Goal: Transaction & Acquisition: Book appointment/travel/reservation

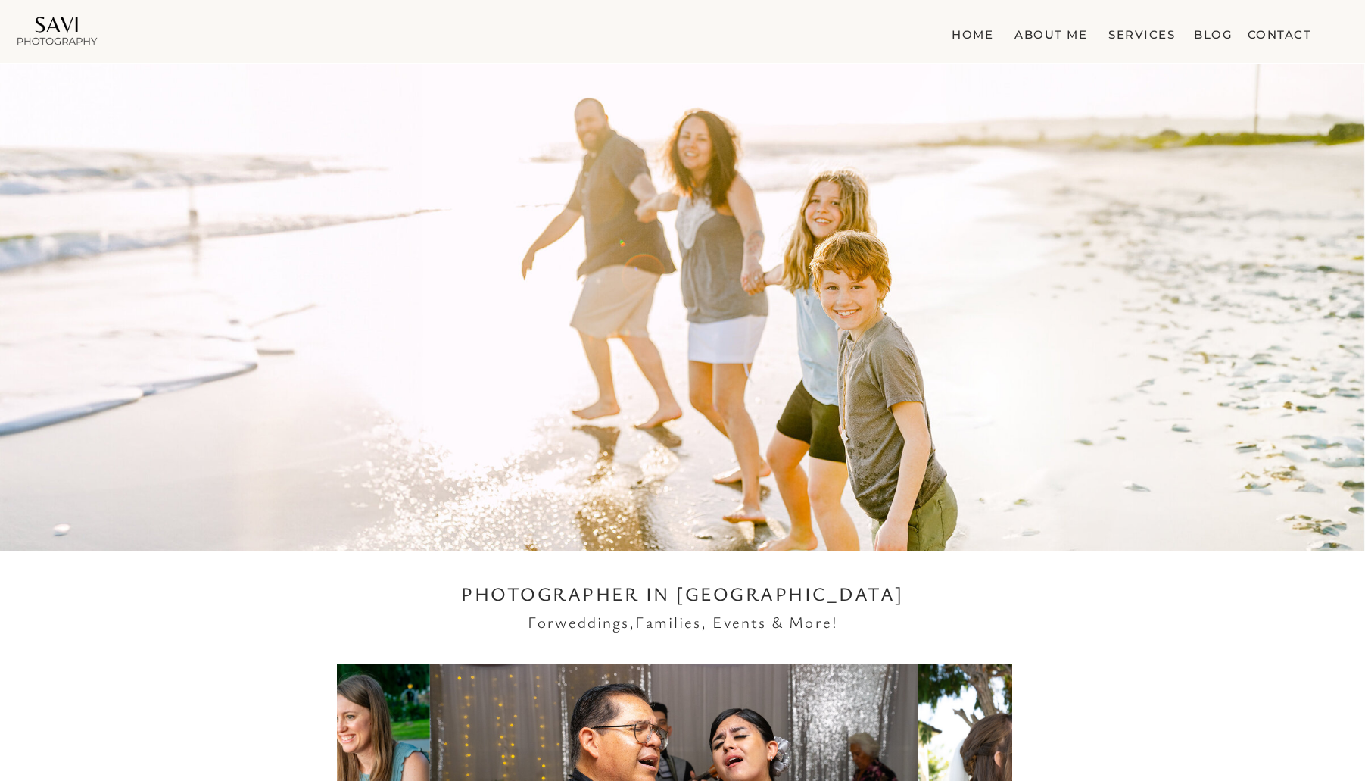
click at [1155, 35] on nav "Services" at bounding box center [1141, 31] width 73 height 15
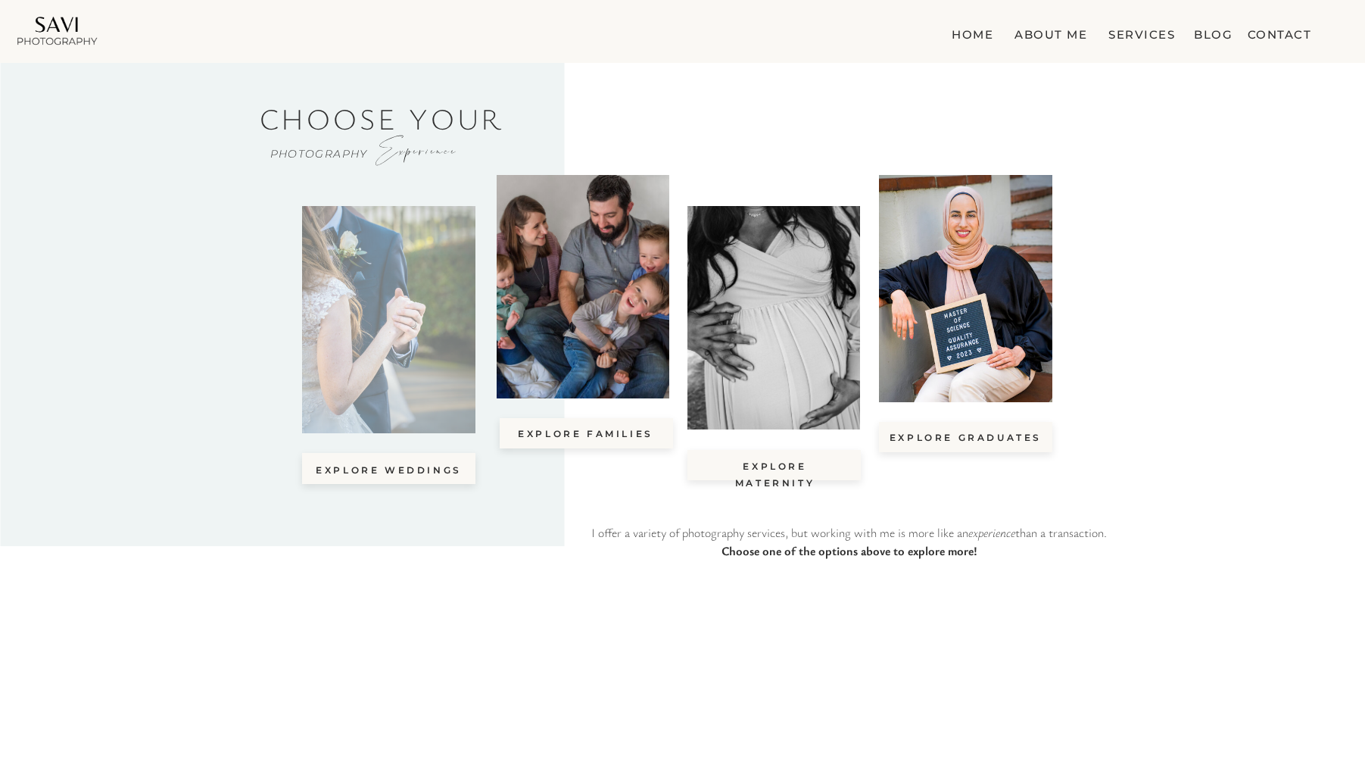
click at [397, 369] on div at bounding box center [388, 319] width 173 height 227
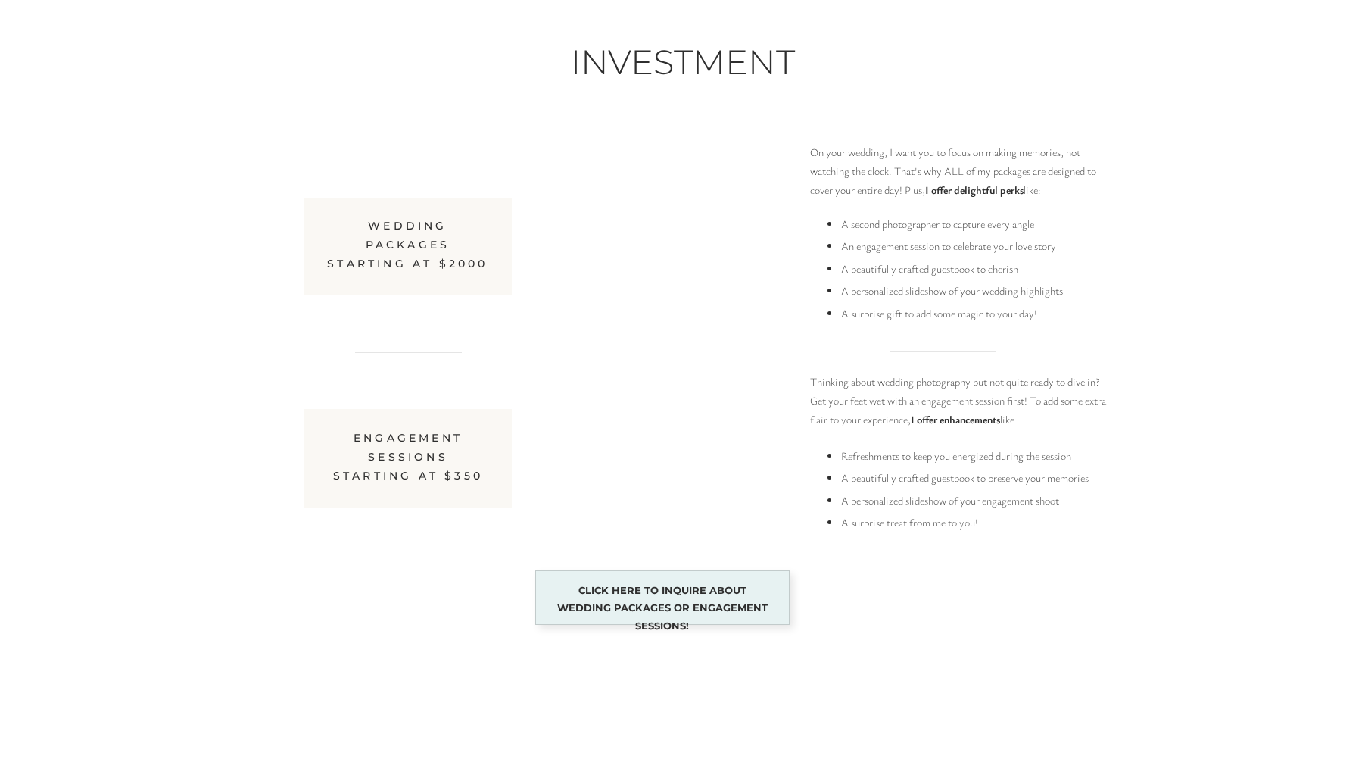
scroll to position [7044, 0]
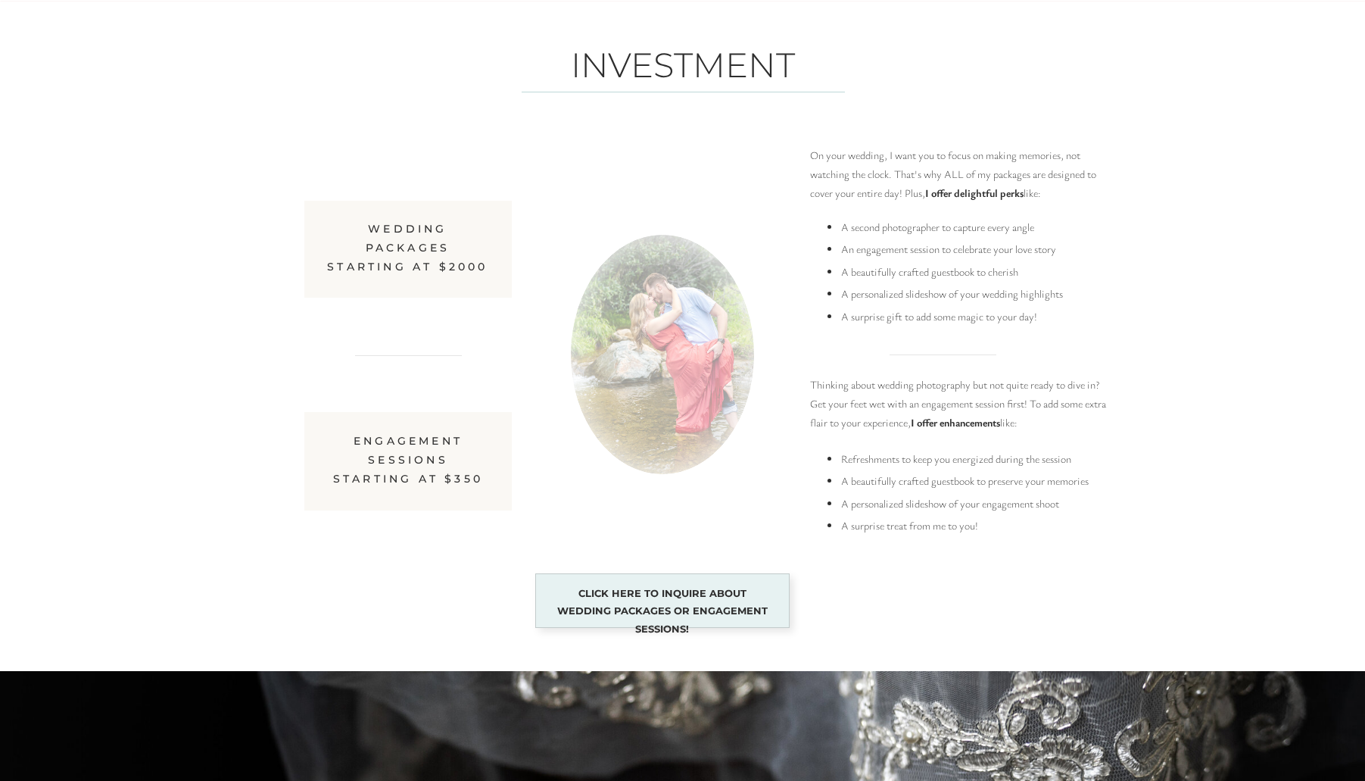
click at [402, 253] on h3 "wedding Packages starting at $2000" at bounding box center [408, 249] width 162 height 59
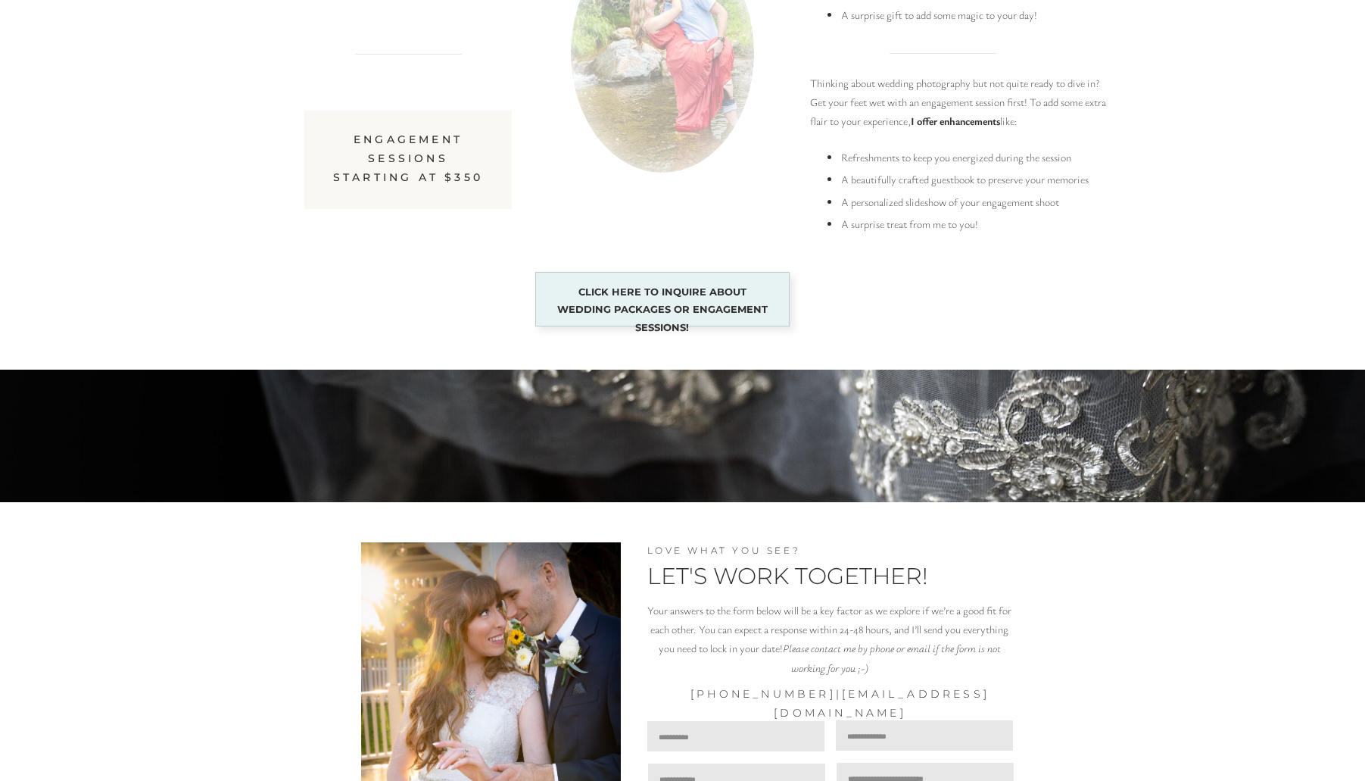
scroll to position [7096, 0]
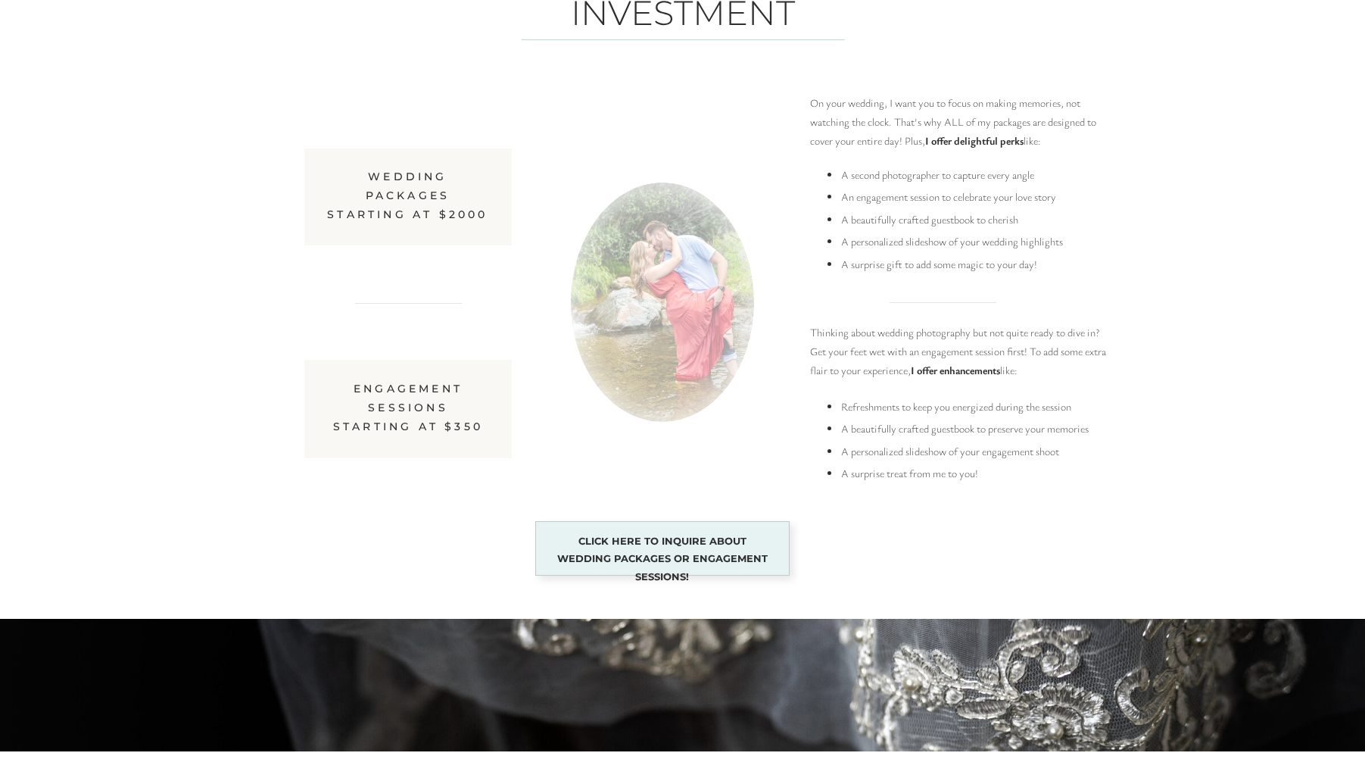
click at [624, 556] on p "Click here to inquire about Wedding Packages or Engagement Sessions!" at bounding box center [662, 548] width 224 height 33
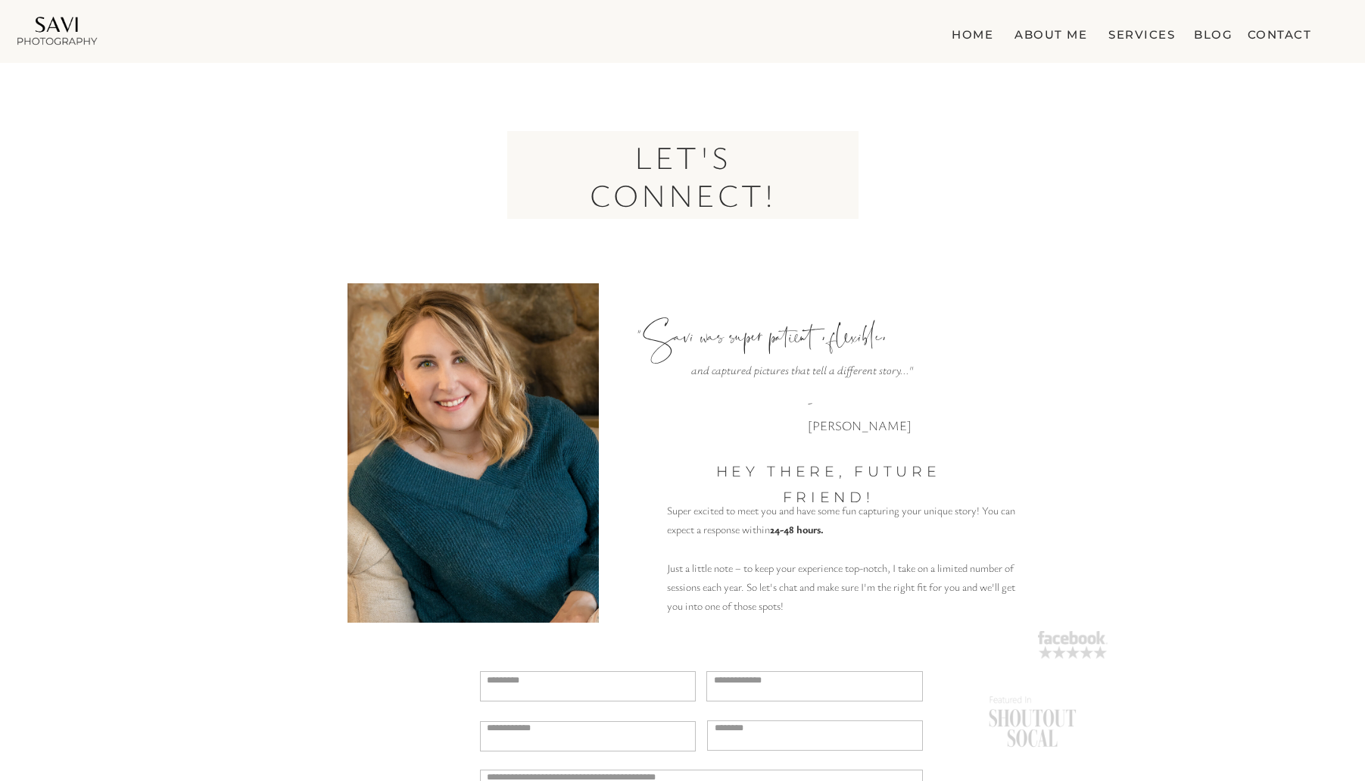
click at [1138, 38] on nav "Services" at bounding box center [1141, 31] width 73 height 15
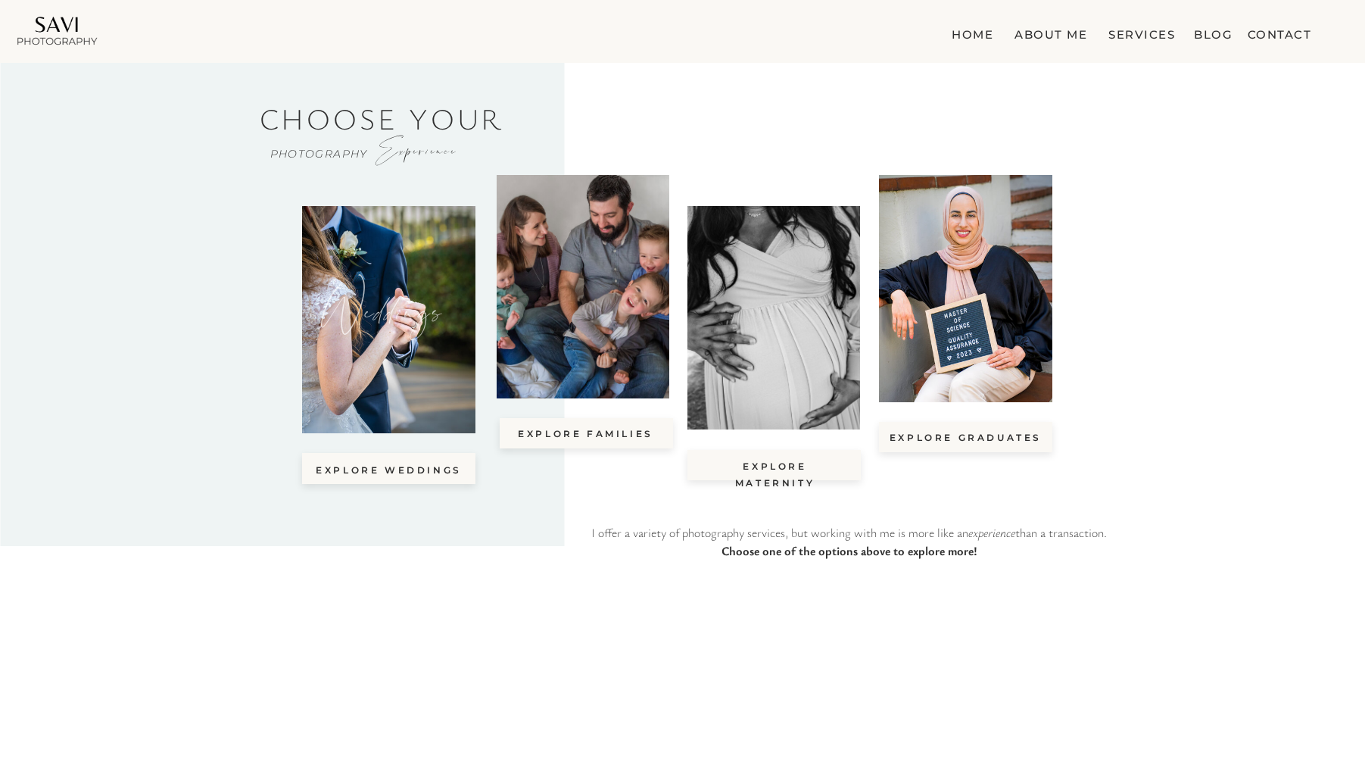
click at [444, 361] on p "Weddings" at bounding box center [389, 329] width 137 height 80
drag, startPoint x: 447, startPoint y: 338, endPoint x: 436, endPoint y: 338, distance: 10.6
click at [446, 338] on p "Weddings" at bounding box center [389, 329] width 137 height 80
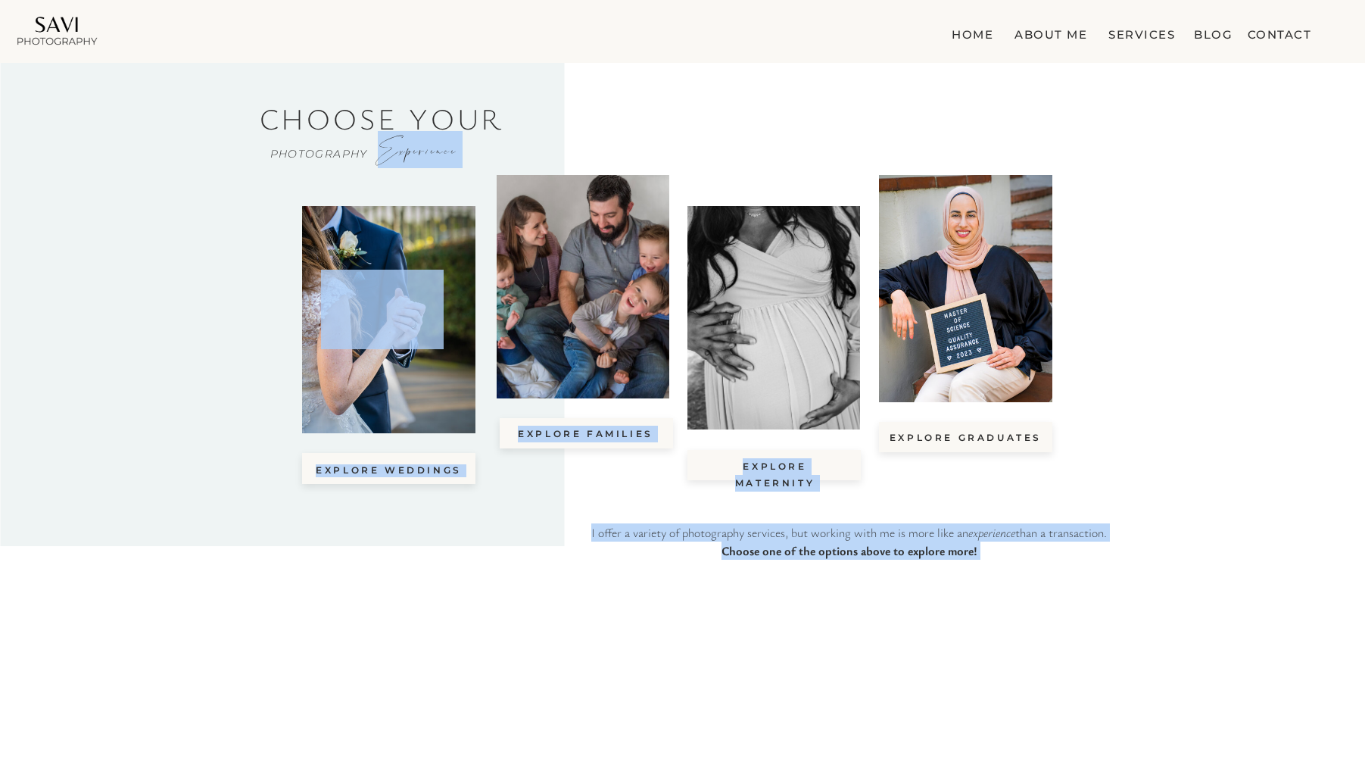
drag, startPoint x: 385, startPoint y: 388, endPoint x: 380, endPoint y: 454, distance: 66.1
click at [385, 416] on div "explore Graduates Photography Choose your explore Maternity explore Families ex…" at bounding box center [683, 325] width 909 height 525
click at [376, 473] on nav "explore Weddings" at bounding box center [388, 469] width 151 height 10
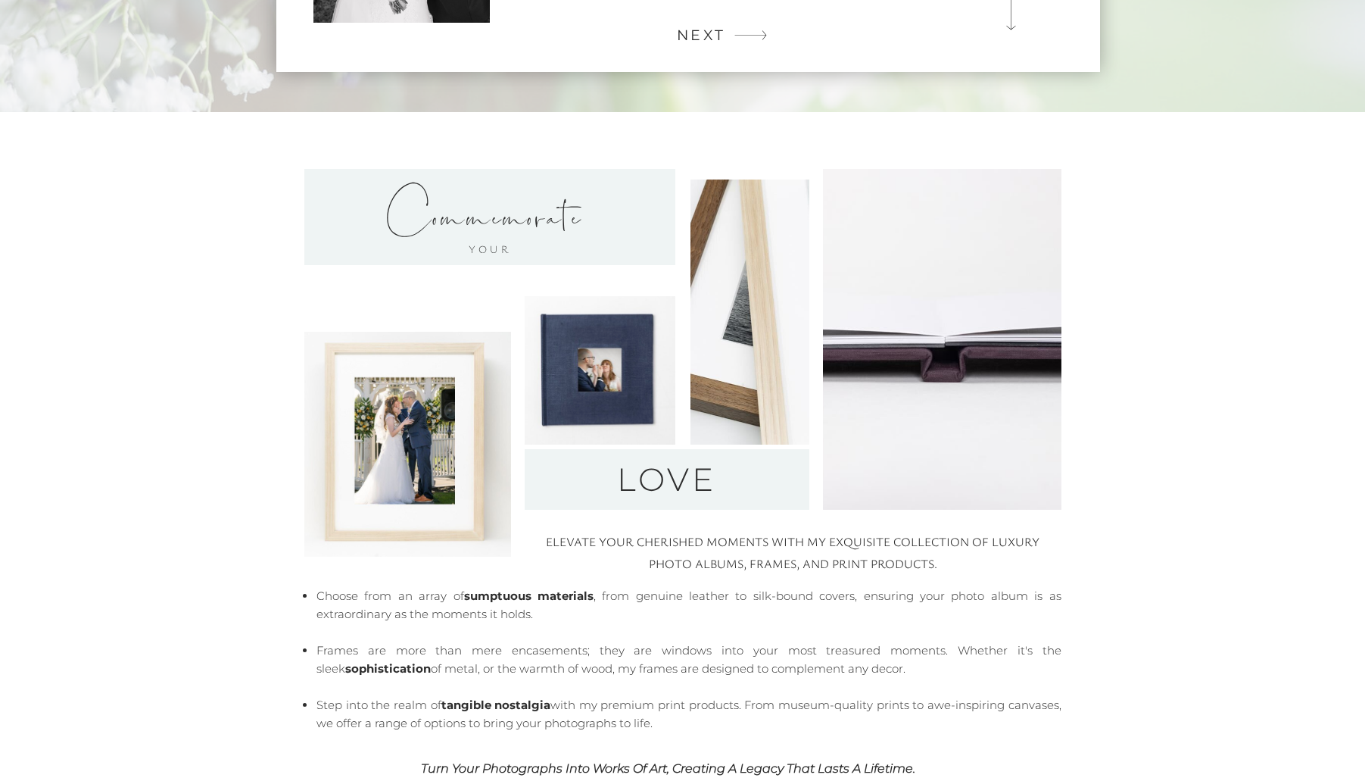
scroll to position [4812, 0]
